Goal: Communication & Community: Answer question/provide support

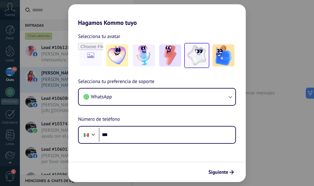
click at [201, 59] on img at bounding box center [197, 55] width 22 height 22
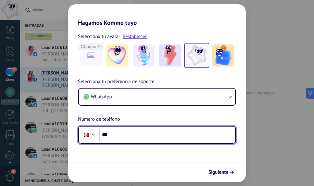
click at [146, 140] on input "***" at bounding box center [167, 135] width 137 height 14
type input "**********"
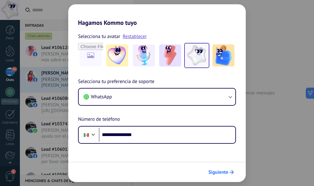
click at [230, 173] on icon "submit" at bounding box center [232, 172] width 4 height 4
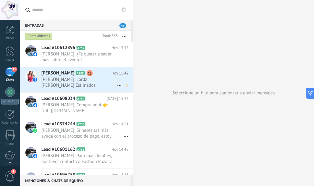
click at [89, 84] on span "[PERSON_NAME]: Lordz [PERSON_NAME] Estimados emprendedores laguneros 🌟 Con much…" at bounding box center [79, 83] width 76 height 12
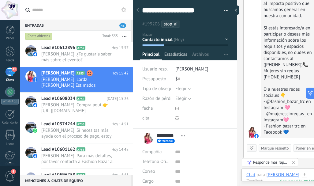
click at [180, 55] on span "Estadísticas" at bounding box center [175, 55] width 23 height 9
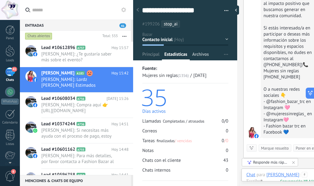
click at [196, 56] on span "Archivos" at bounding box center [200, 55] width 17 height 9
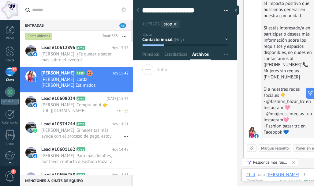
click at [83, 111] on span "[PERSON_NAME]: Compra aquí 👉 [URL][DOMAIN_NAME]" at bounding box center [79, 108] width 76 height 12
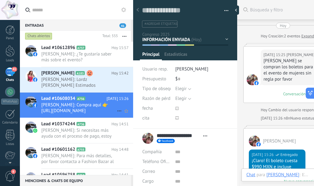
scroll to position [9, 0]
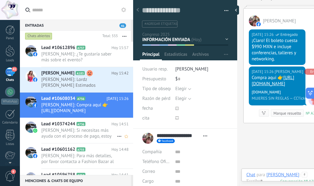
click at [96, 129] on span "[PERSON_NAME]: Si necesitas más ayuda con el proceso de pago, estoy aquí para a…" at bounding box center [79, 133] width 76 height 12
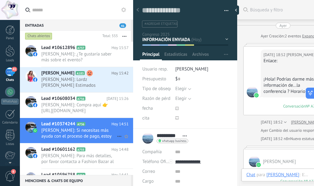
scroll to position [409, 0]
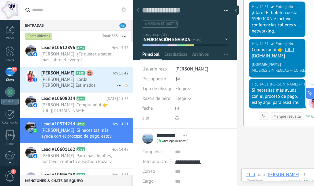
click at [114, 81] on span "[PERSON_NAME]: Lordz [PERSON_NAME] Estimados emprendedores laguneros 🌟 Con much…" at bounding box center [79, 83] width 76 height 12
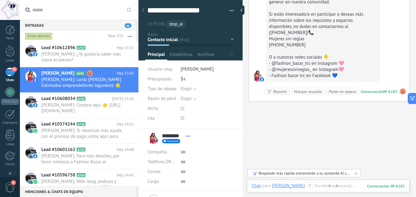
scroll to position [6, 0]
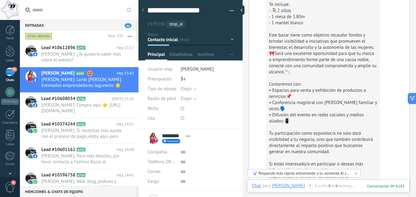
scroll to position [3194, 0]
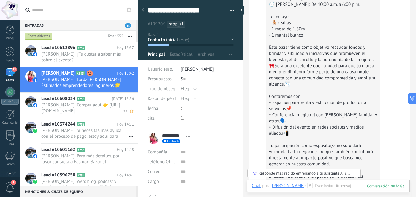
click at [96, 108] on span "[PERSON_NAME]: Compra aquí 👉 [URL][DOMAIN_NAME]" at bounding box center [81, 108] width 81 height 12
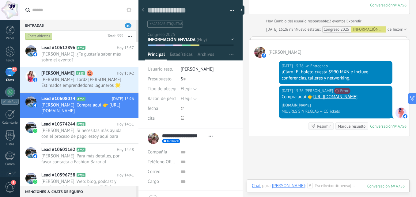
scroll to position [135, 0]
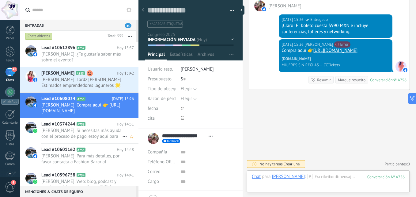
click at [98, 135] on span "[PERSON_NAME]: Si necesitas más ayuda con el proceso de pago, estoy aquí para a…" at bounding box center [81, 133] width 81 height 12
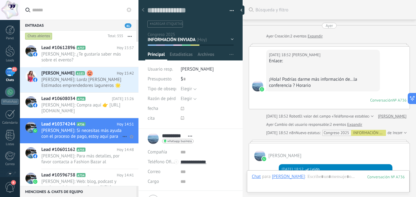
scroll to position [332, 0]
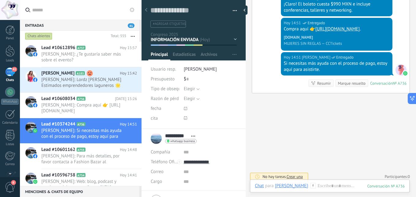
click at [141, 68] on div at bounding box center [141, 98] width 0 height 197
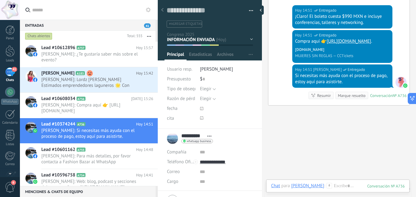
click at [172, 67] on div "Entradas 41 Chats abiertos Total: 555 Silenciar Acciones múltiples Ordenar Más …" at bounding box center [208, 98] width 416 height 197
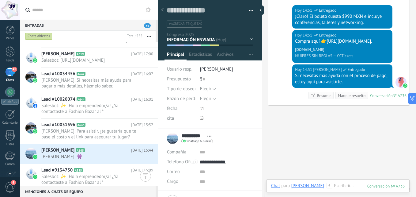
scroll to position [3069, 0]
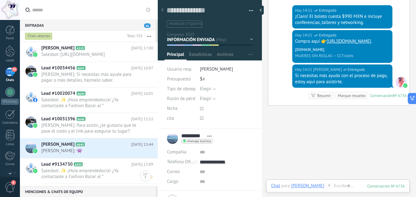
click at [127, 174] on span "Salesbot: ✨ ¡Hola emprendedor/a! ¿Ya contactaste a Fashion Bazar al *[PHONE_NUM…" at bounding box center [91, 174] width 100 height 12
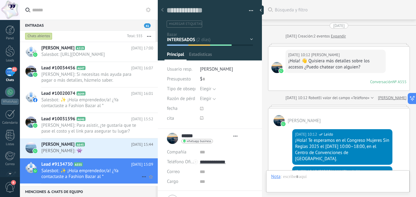
type textarea "**********"
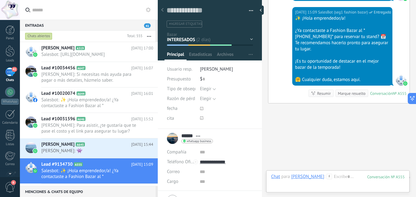
scroll to position [751, 0]
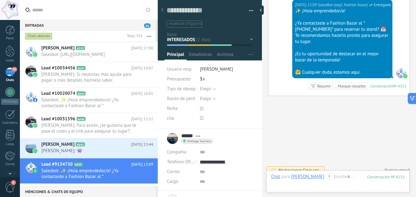
click at [0, 0] on div "Contacto inicial Información otorgada (SEGUIMIENTO) INTERESADOS Leads ganados L…" at bounding box center [0, 0] width 0 height 0
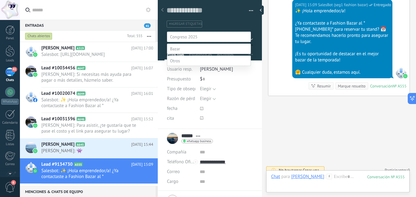
scroll to position [12, 0]
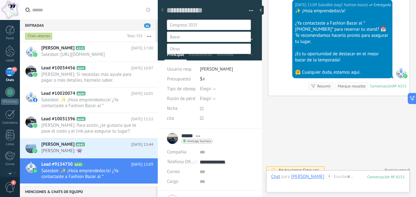
click at [256, 76] on div at bounding box center [218, 86] width 396 height 197
